Goal: Task Accomplishment & Management: Use online tool/utility

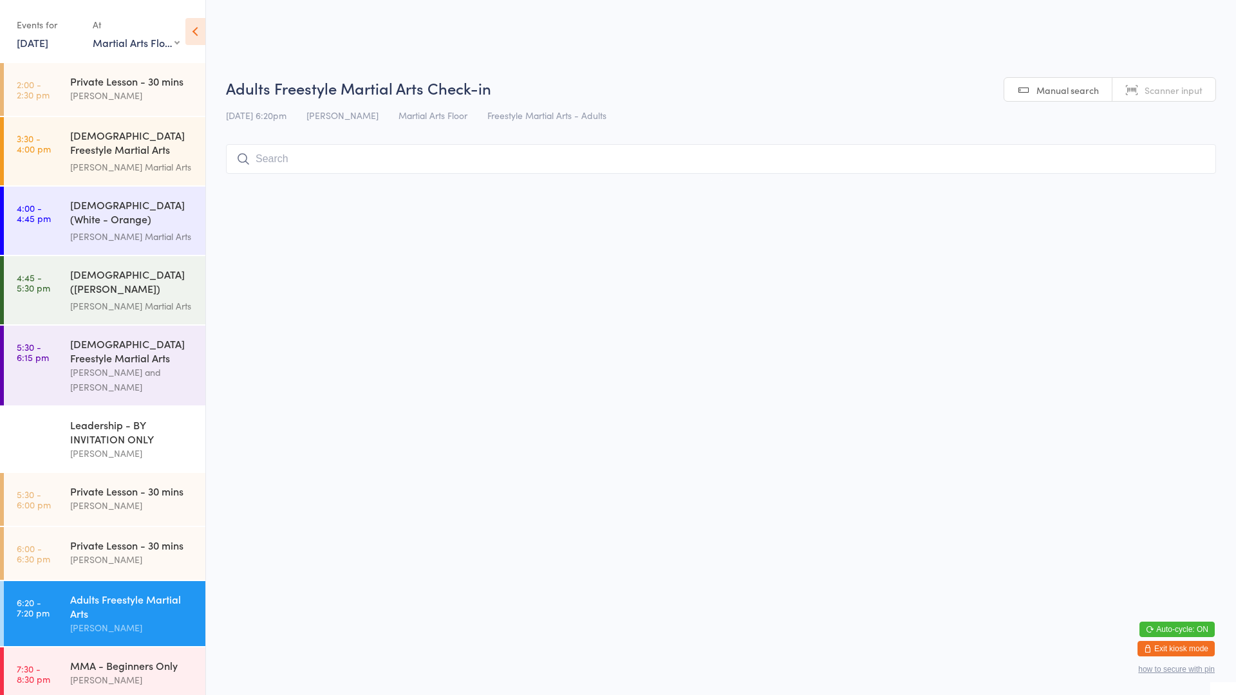
select select "0"
drag, startPoint x: 0, startPoint y: 0, endPoint x: 148, endPoint y: 646, distance: 663.1
click at [148, 648] on div "MMA - Beginners Only [PERSON_NAME]" at bounding box center [137, 673] width 135 height 51
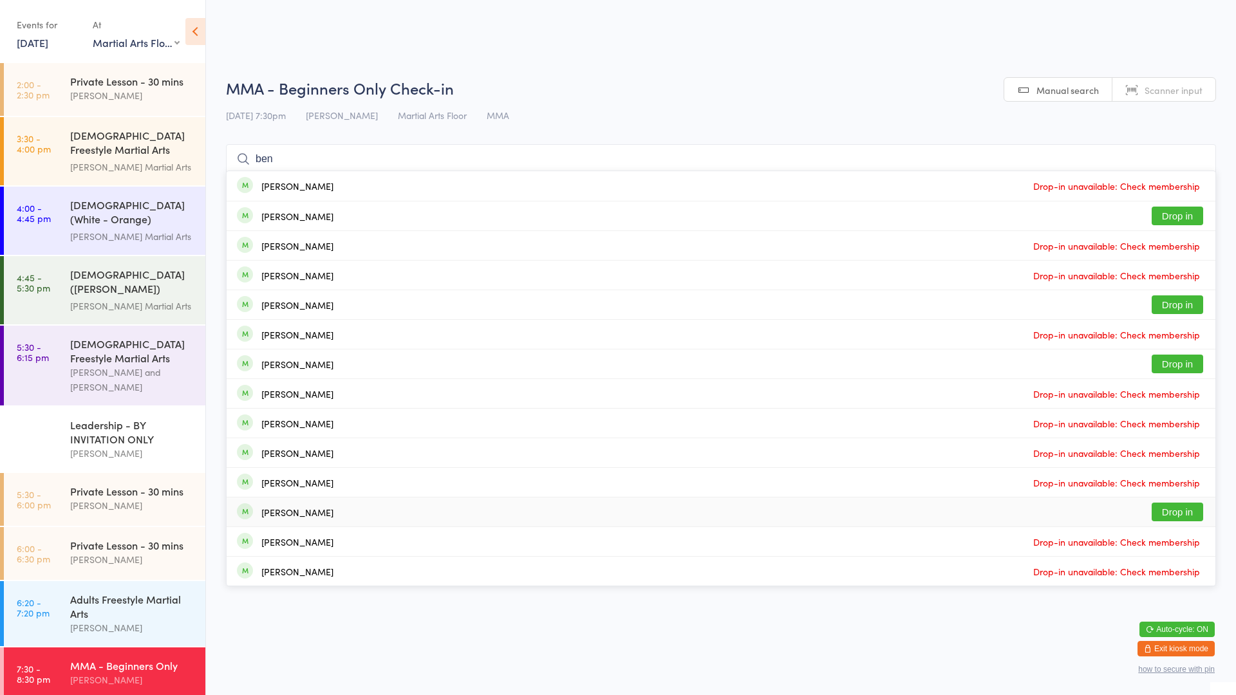
type input "ben"
click at [1170, 516] on button "Drop in" at bounding box center [1178, 512] width 52 height 19
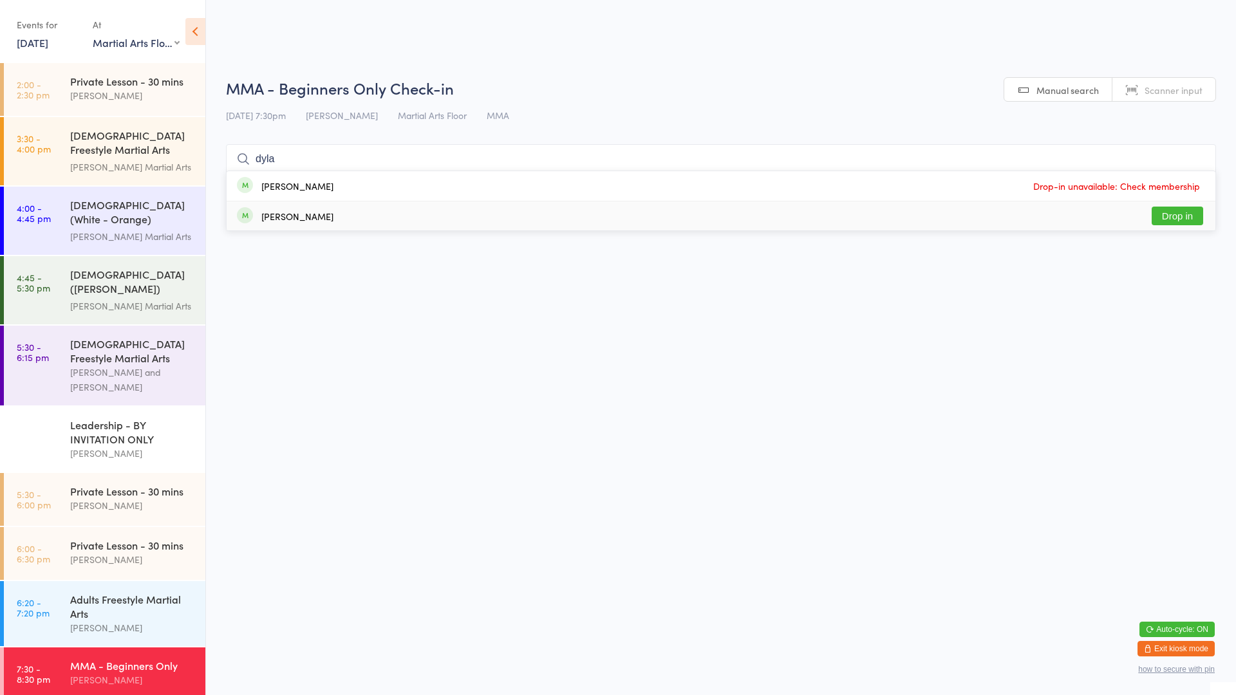
type input "dyla"
click at [1177, 221] on button "Drop in" at bounding box center [1178, 216] width 52 height 19
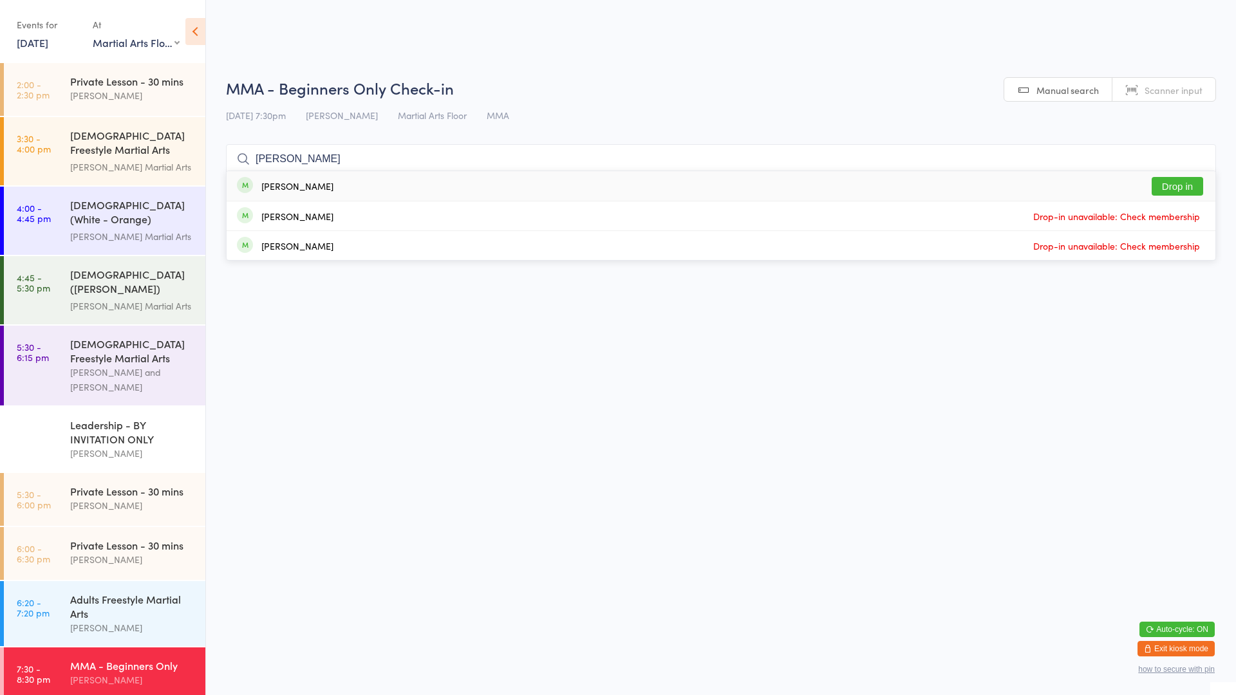
type input "[PERSON_NAME]"
click at [1183, 189] on button "Drop in" at bounding box center [1178, 186] width 52 height 19
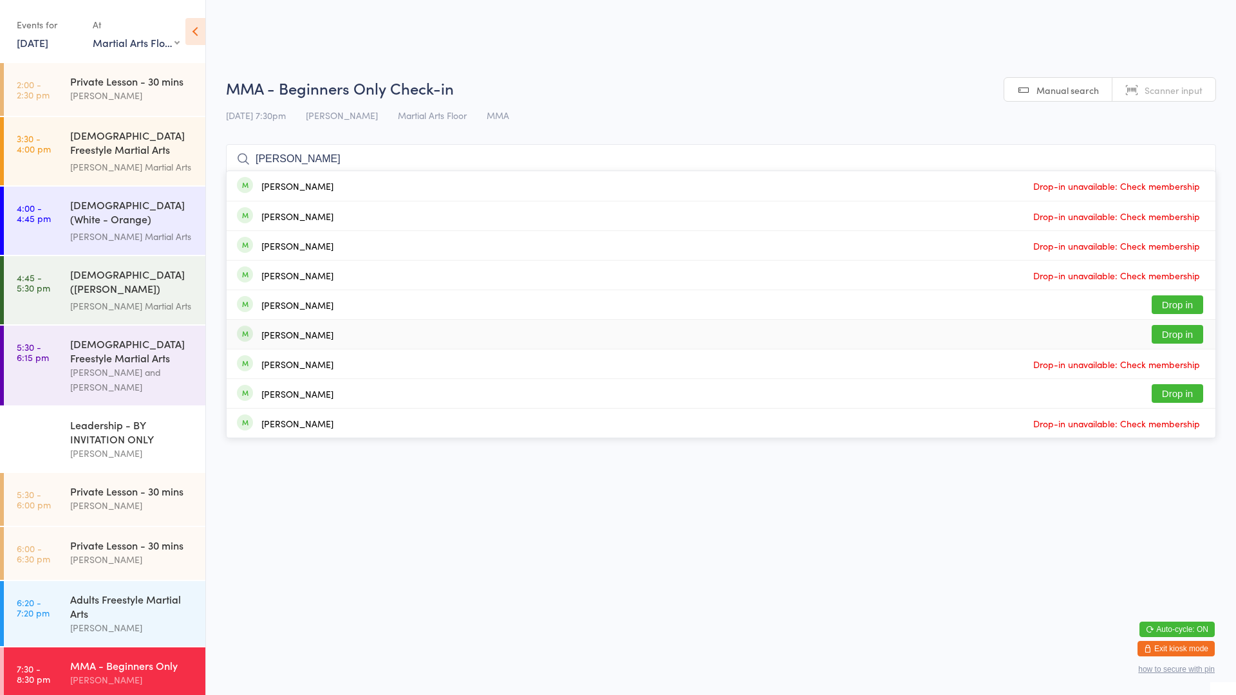
type input "[PERSON_NAME]"
click at [1197, 339] on button "Drop in" at bounding box center [1178, 334] width 52 height 19
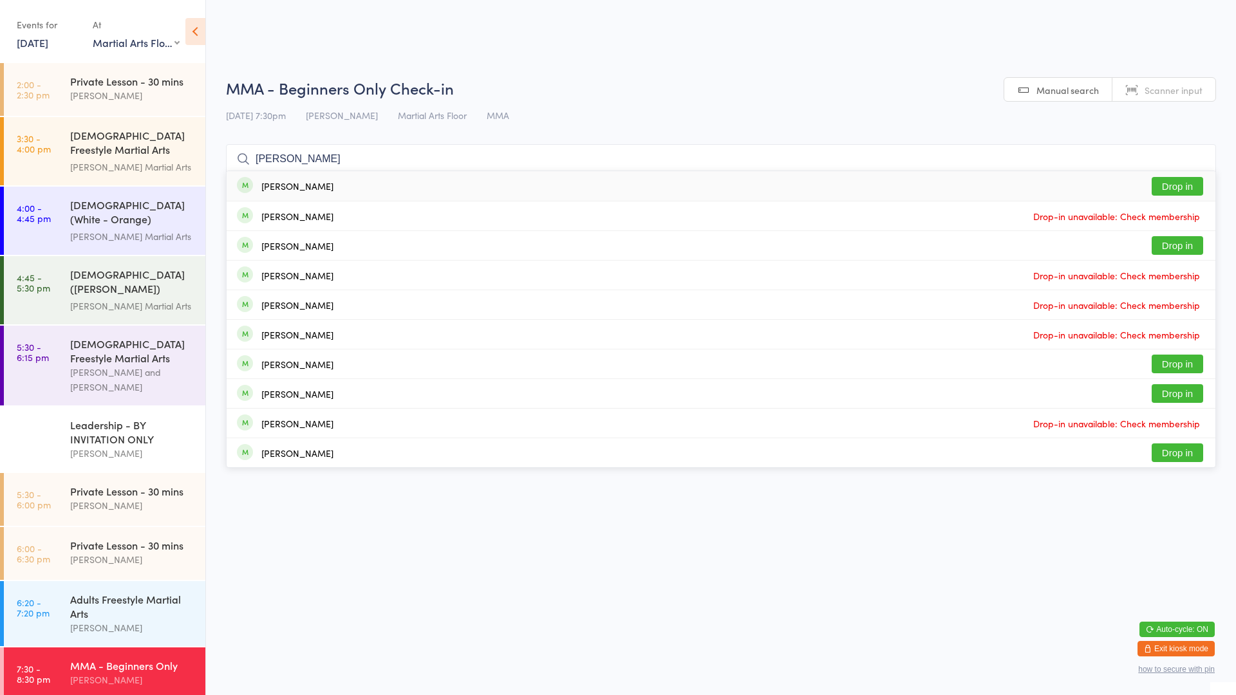
type input "[PERSON_NAME]"
click at [1150, 180] on div "[PERSON_NAME] Drop in" at bounding box center [721, 186] width 989 height 30
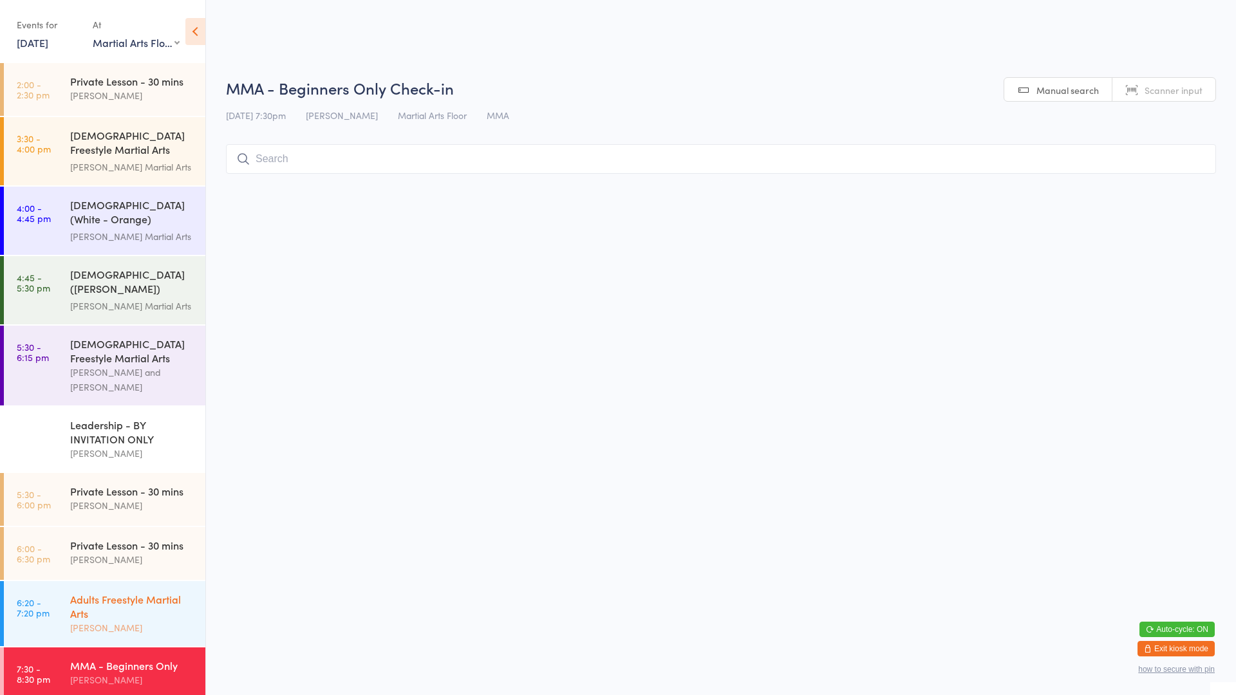
click at [73, 621] on div "[PERSON_NAME]" at bounding box center [132, 628] width 124 height 15
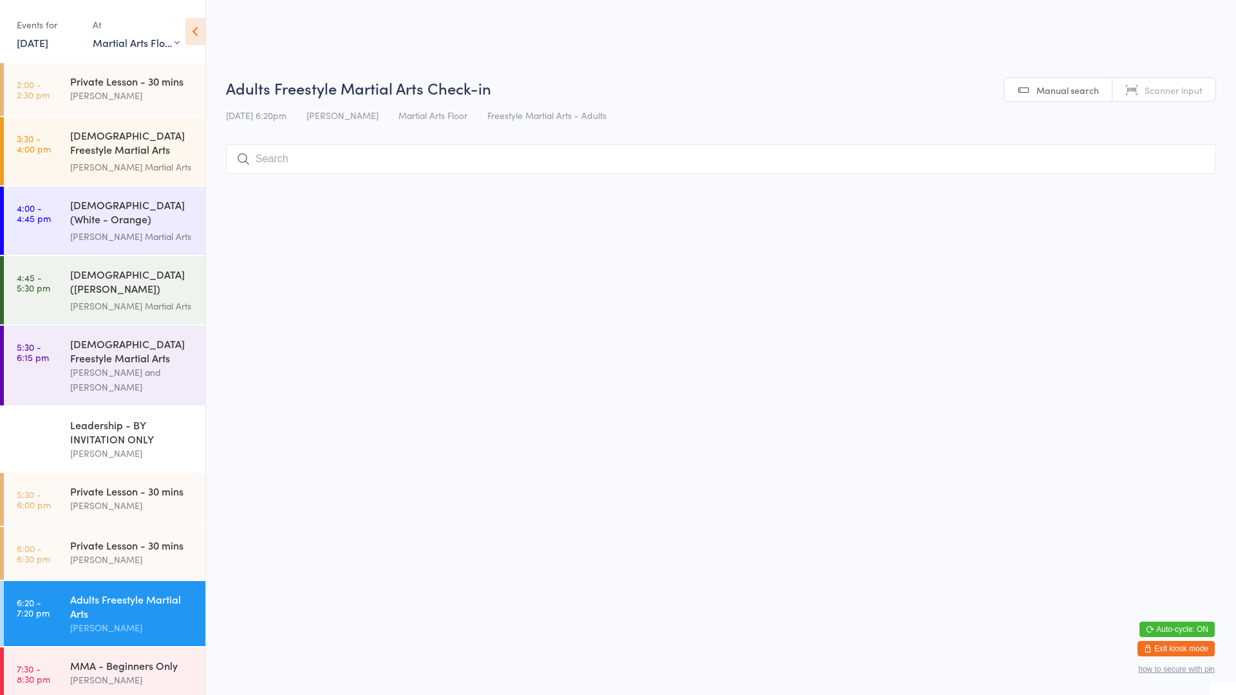
click at [275, 151] on input "search" at bounding box center [721, 159] width 990 height 30
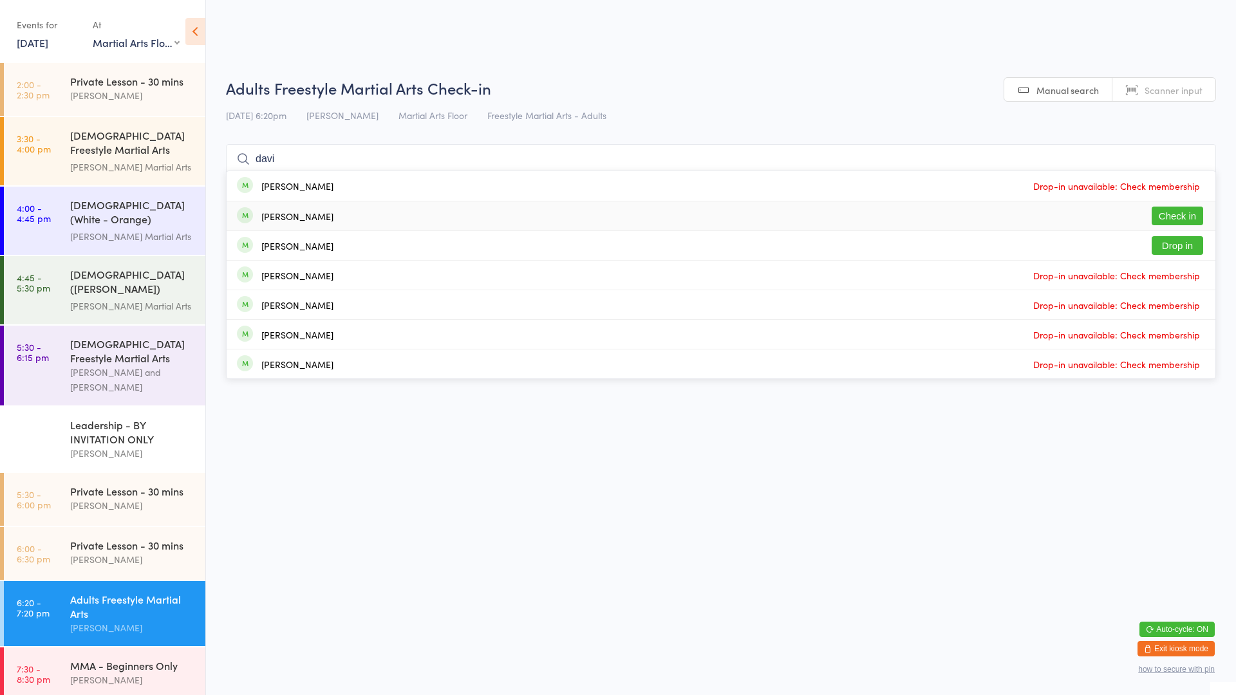
type input "davi"
click at [1185, 217] on button "Check in" at bounding box center [1178, 216] width 52 height 19
